Goal: Communication & Community: Answer question/provide support

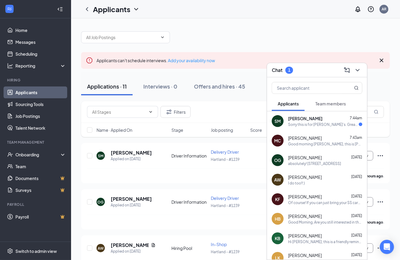
click at [324, 113] on div "SM [PERSON_NAME] 7:44am Sorry this is for [PERSON_NAME]'s. Great we'll see you …" at bounding box center [317, 121] width 100 height 20
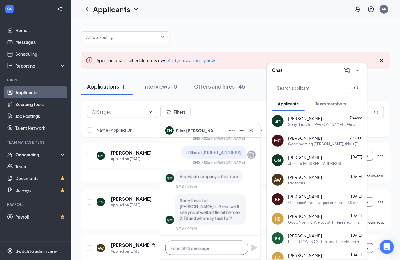
click at [198, 249] on textarea at bounding box center [206, 248] width 83 height 14
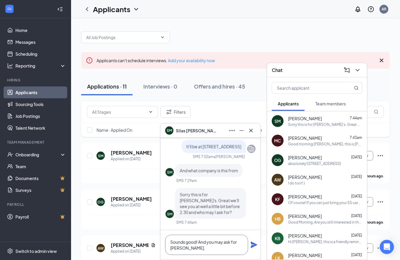
type textarea "Sounds good! And you may ask for [PERSON_NAME]."
click at [252, 246] on icon "Plane" at bounding box center [254, 245] width 7 height 7
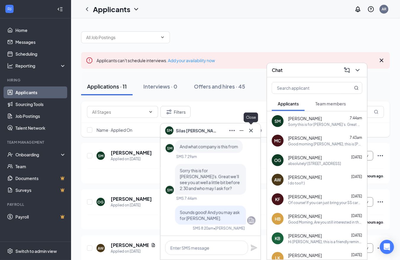
scroll to position [0, 0]
click at [251, 129] on icon "Cross" at bounding box center [251, 130] width 7 height 7
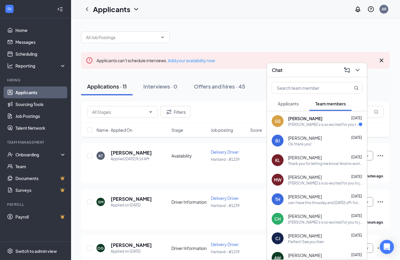
click at [329, 123] on div "Jimmy John's is so excited for you to join our team! Do you know anyone else wh…" at bounding box center [323, 124] width 71 height 5
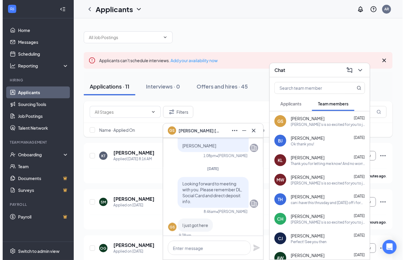
scroll to position [-131, 0]
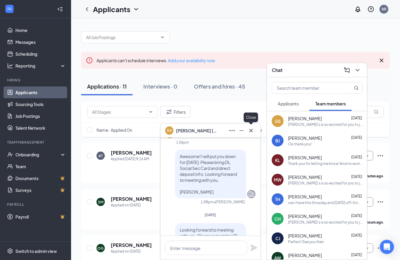
click at [252, 129] on icon "Cross" at bounding box center [251, 130] width 7 height 7
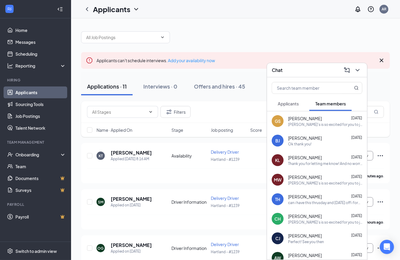
click at [361, 70] on icon "ChevronDown" at bounding box center [357, 70] width 7 height 7
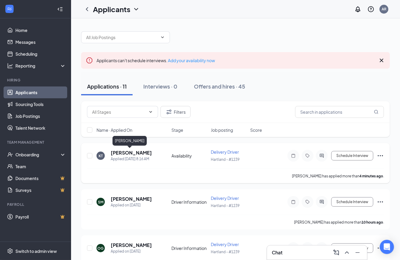
click at [125, 152] on h5 "Kylie Thurston" at bounding box center [131, 153] width 41 height 7
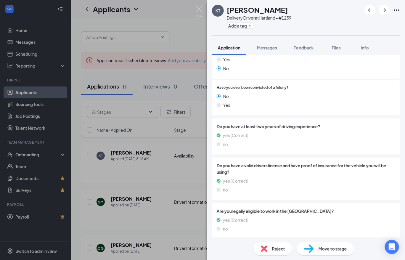
scroll to position [113, 0]
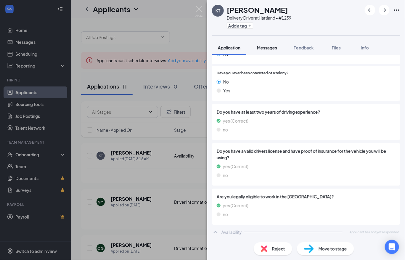
click at [262, 47] on span "Messages" at bounding box center [267, 47] width 20 height 5
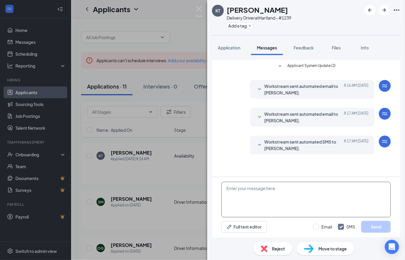
click at [306, 200] on textarea at bounding box center [305, 200] width 169 height 36
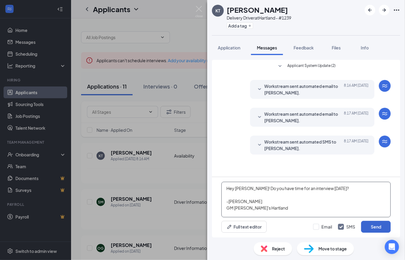
type textarea "Hey Kylie! Do you have time for an interview today? -Abigail R. GM Jimmy John's…"
click at [377, 226] on button "Send" at bounding box center [376, 227] width 30 height 12
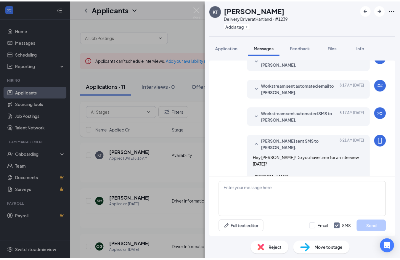
scroll to position [41, 0]
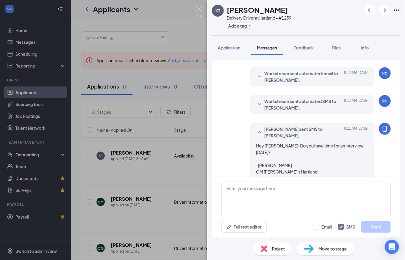
click at [176, 127] on div "KT Kylie Thurston Delivery Driver at Hartland - #1239 Add a tag Application Mes…" at bounding box center [202, 130] width 405 height 260
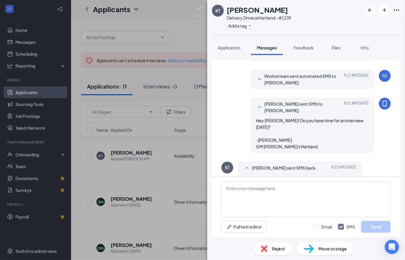
scroll to position [86, 0]
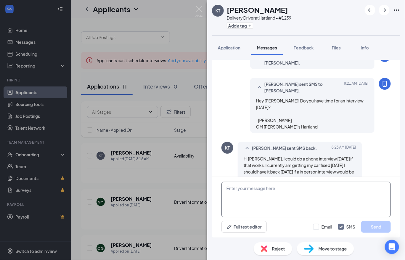
click at [258, 190] on textarea at bounding box center [305, 200] width 169 height 36
type textarea "A phone interview works just as well! How does 3pm sound?"
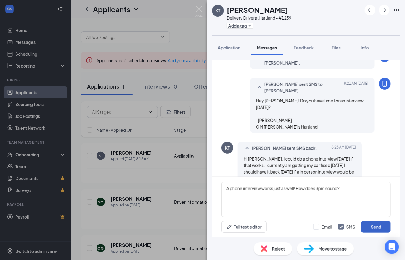
click at [371, 227] on button "Send" at bounding box center [376, 227] width 30 height 12
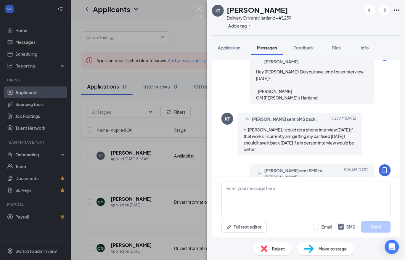
scroll to position [130, 0]
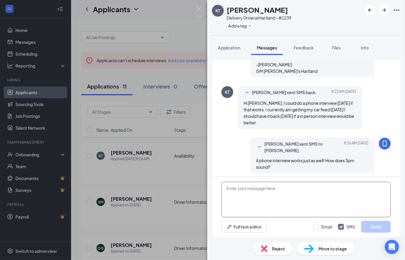
scroll to position [162, 0]
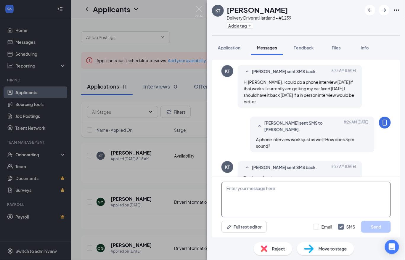
click at [252, 199] on textarea at bounding box center [305, 200] width 169 height 36
type textarea "Great! I will give you a call at that time then"
click at [366, 229] on button "Send" at bounding box center [376, 227] width 30 height 12
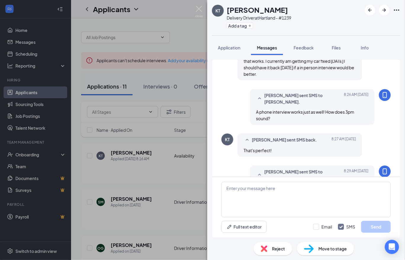
scroll to position [200, 0]
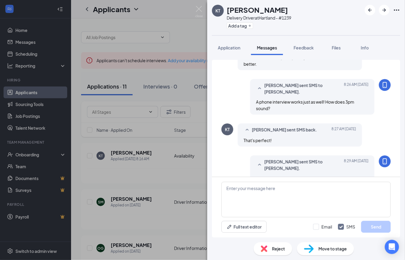
click at [127, 186] on div "KT Kylie Thurston Delivery Driver at Hartland - #1239 Add a tag Application Mes…" at bounding box center [202, 130] width 405 height 260
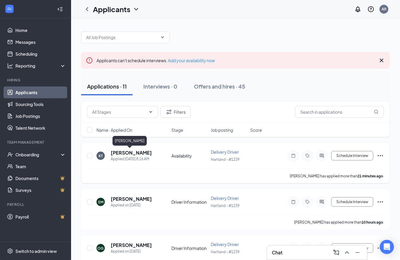
click at [133, 152] on h5 "Kylie Thurston" at bounding box center [131, 153] width 41 height 7
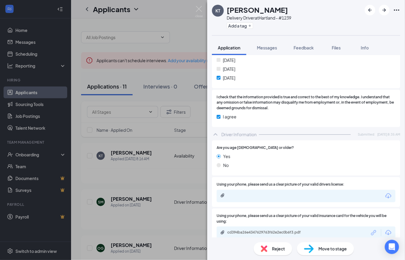
scroll to position [839, 0]
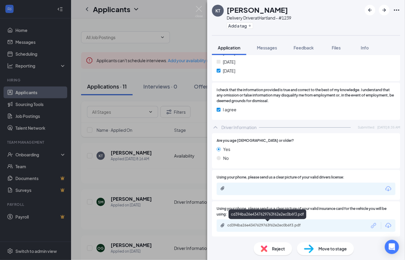
click at [276, 224] on div "cd394ba26e4347629763f62e2ec0b6f3.pdf" at bounding box center [268, 225] width 83 height 5
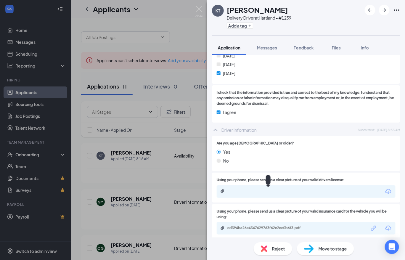
click at [283, 191] on div at bounding box center [268, 191] width 96 height 5
